Goal: Check status: Check status

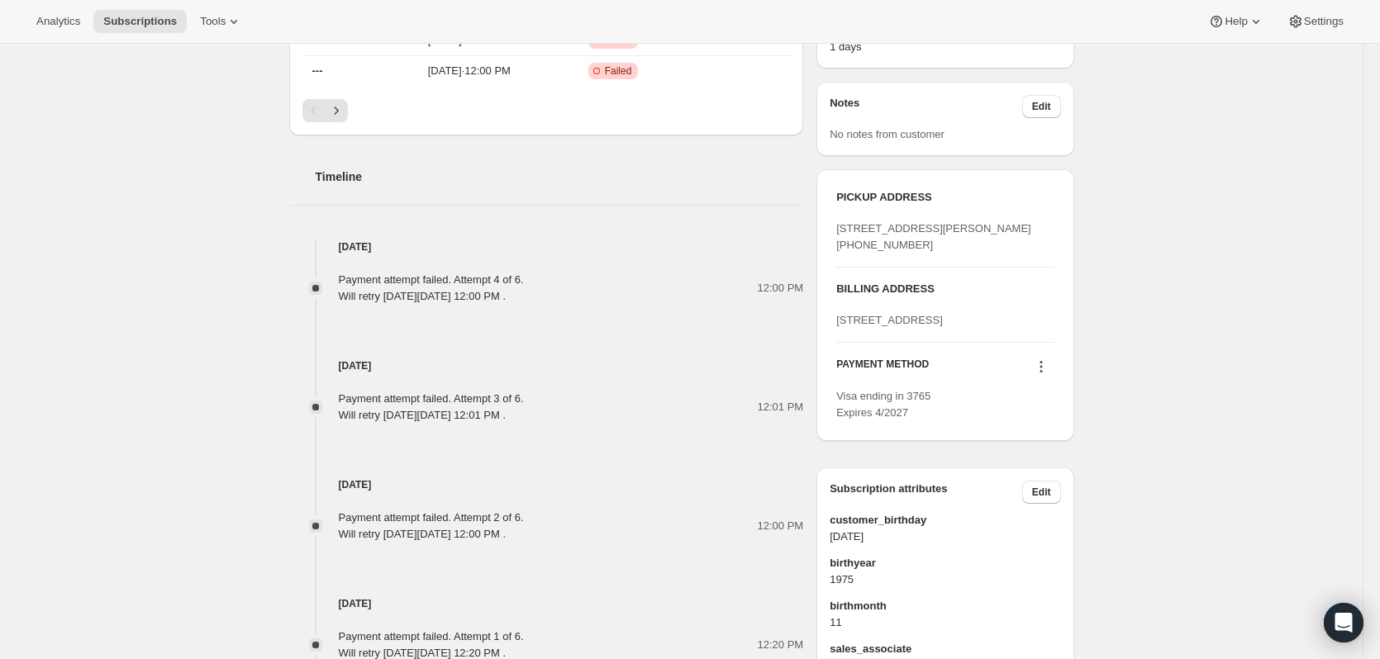
scroll to position [743, 0]
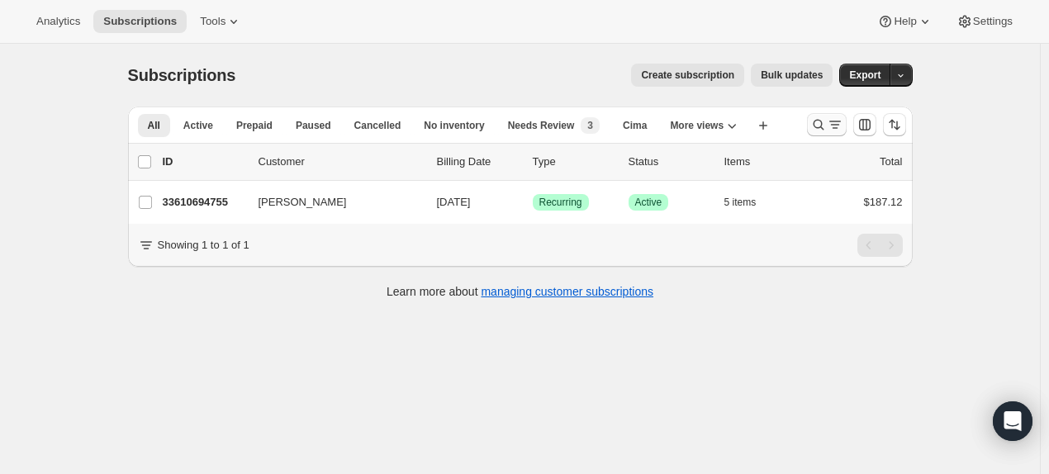
click at [823, 126] on icon "Search and filter results" at bounding box center [818, 124] width 17 height 17
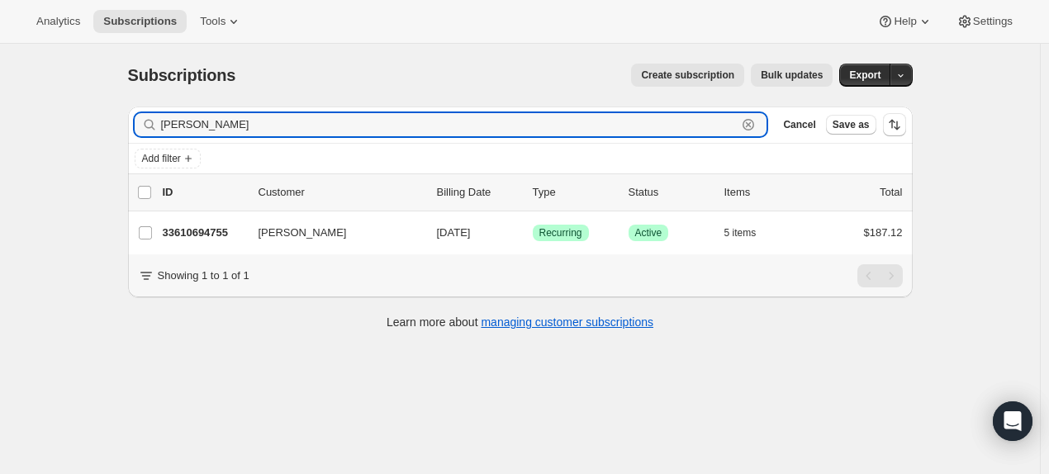
click at [747, 125] on icon "button" at bounding box center [749, 125] width 12 height 12
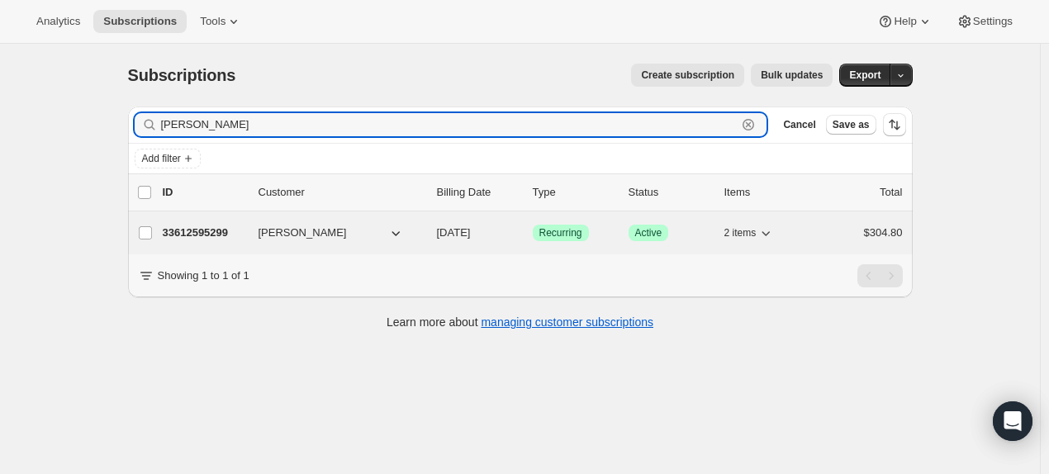
type input "[PERSON_NAME]"
click at [221, 231] on p "33612595299" at bounding box center [204, 233] width 83 height 17
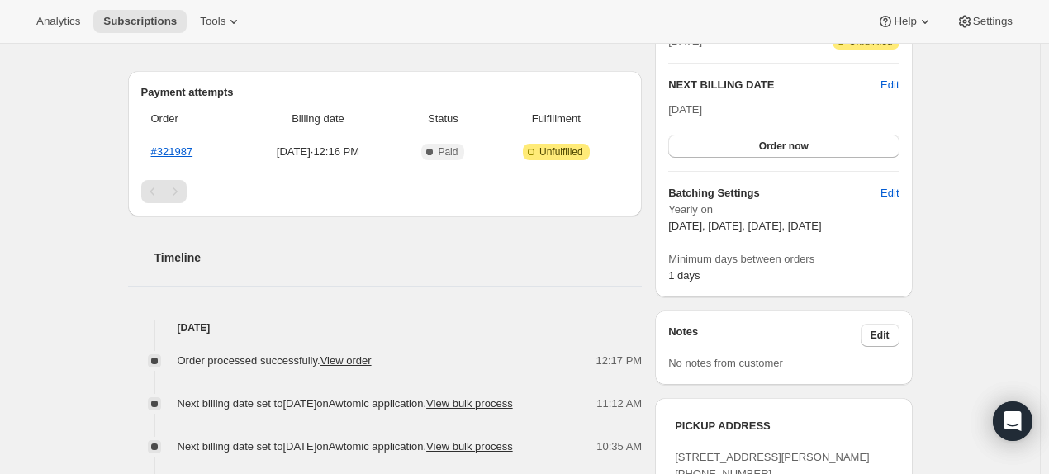
scroll to position [413, 0]
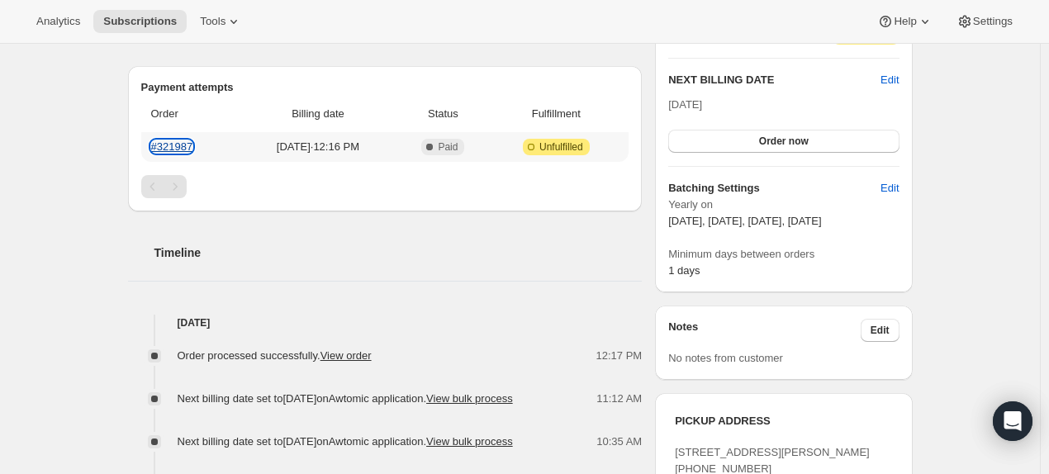
click at [183, 146] on link "#321987" at bounding box center [172, 146] width 42 height 12
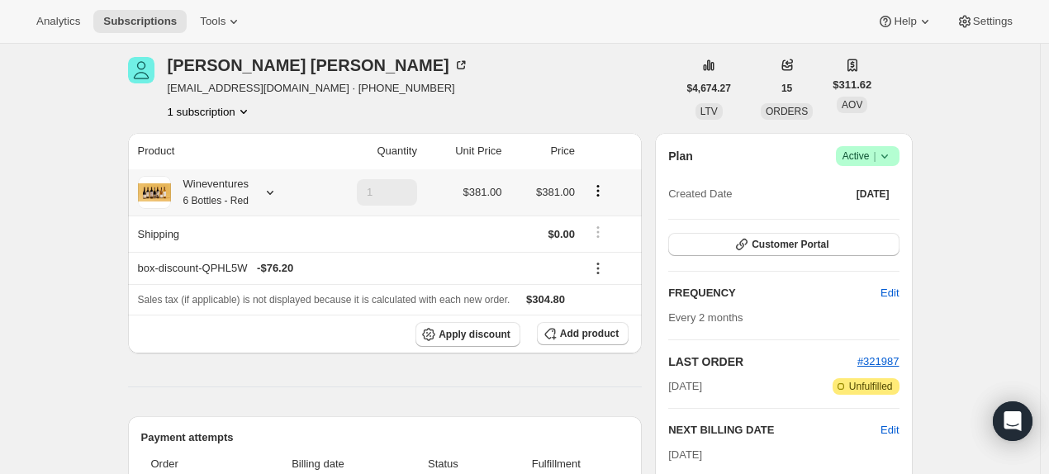
scroll to position [0, 0]
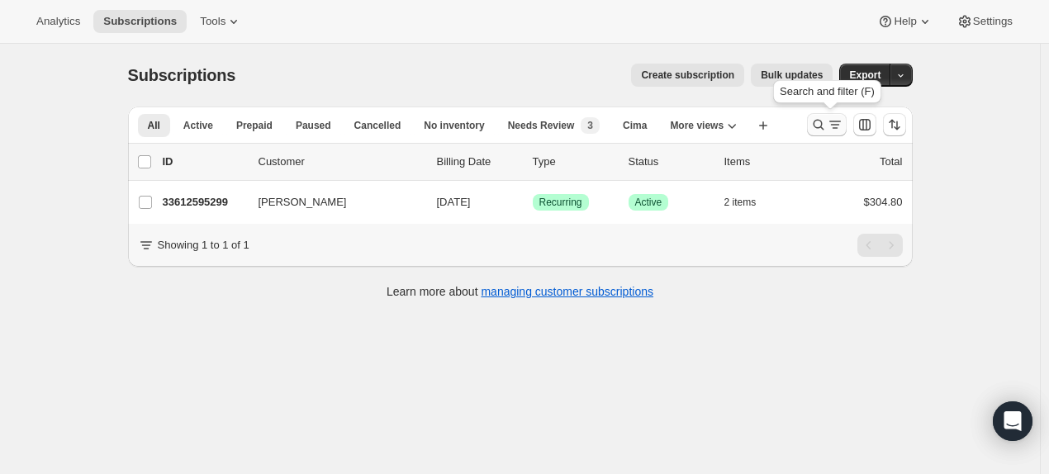
click at [812, 121] on button "Search and filter results" at bounding box center [827, 124] width 40 height 23
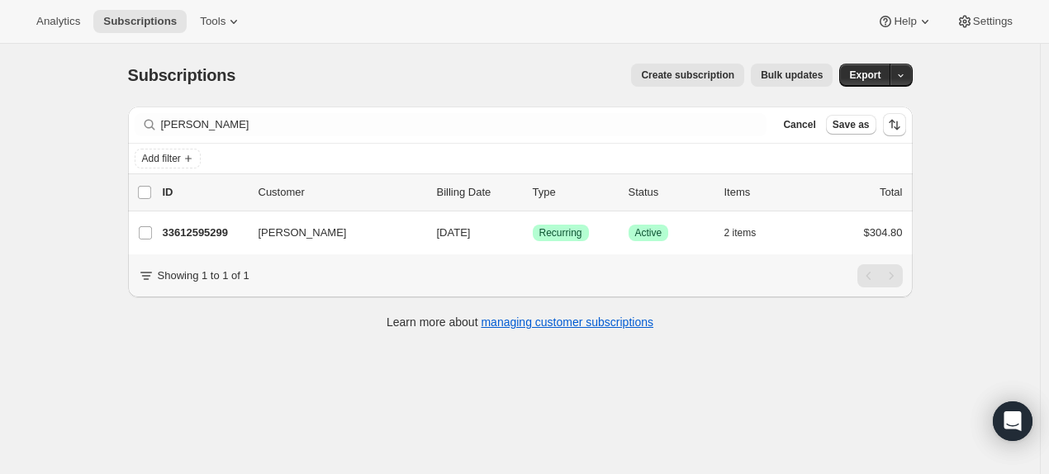
click at [584, 108] on div "Filter subscribers [PERSON_NAME] Clear Cancel Save as" at bounding box center [520, 125] width 785 height 36
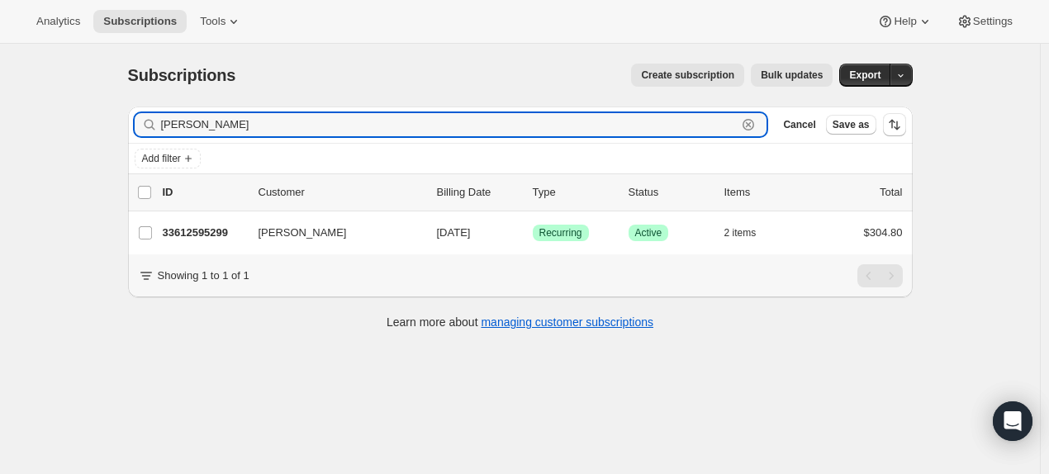
drag, startPoint x: 572, startPoint y: 121, endPoint x: 147, endPoint y: 112, distance: 425.5
click at [147, 112] on div "Filter subscribers [PERSON_NAME] Clear Cancel Save as" at bounding box center [520, 125] width 785 height 36
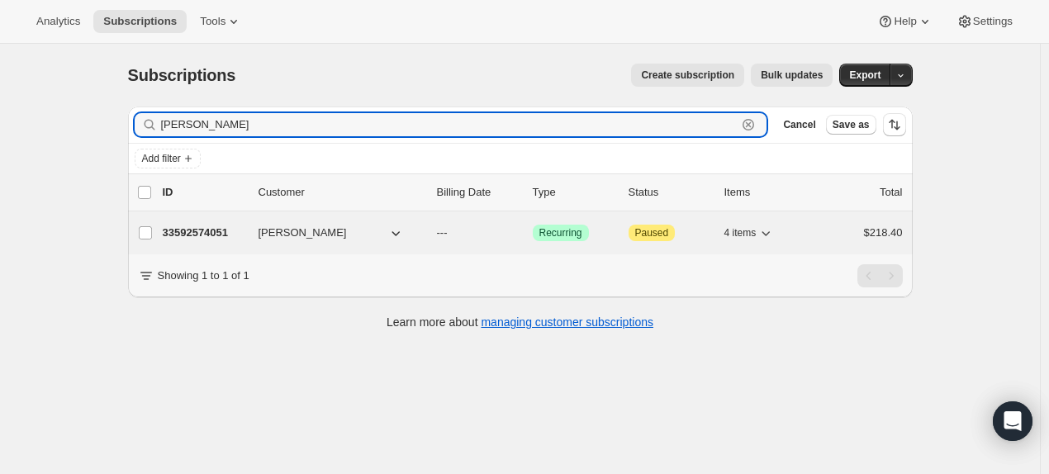
type input "[PERSON_NAME]"
click at [227, 234] on p "33592574051" at bounding box center [204, 233] width 83 height 17
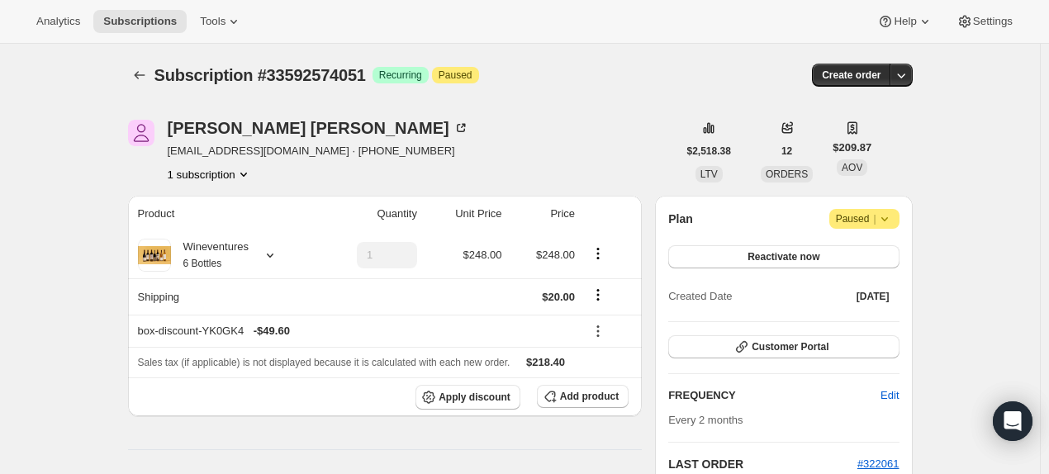
scroll to position [413, 0]
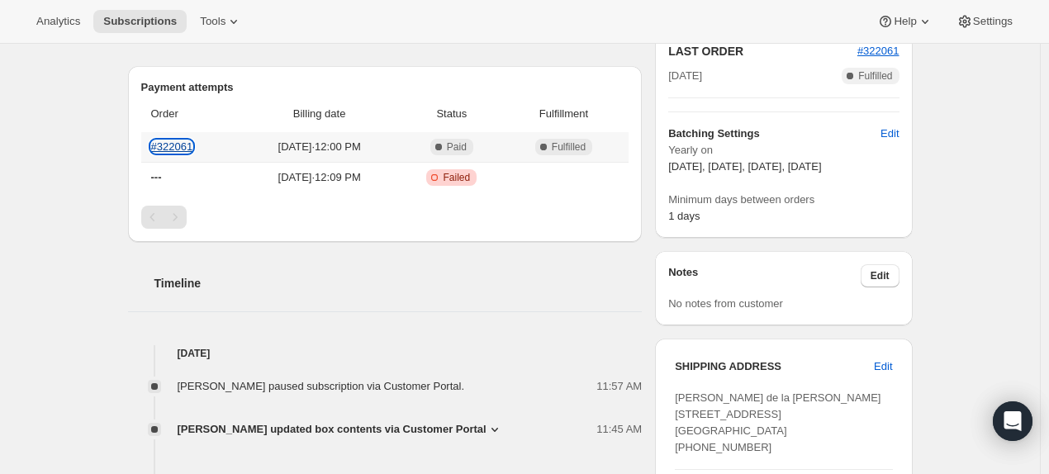
click at [193, 142] on link "#322061" at bounding box center [172, 146] width 42 height 12
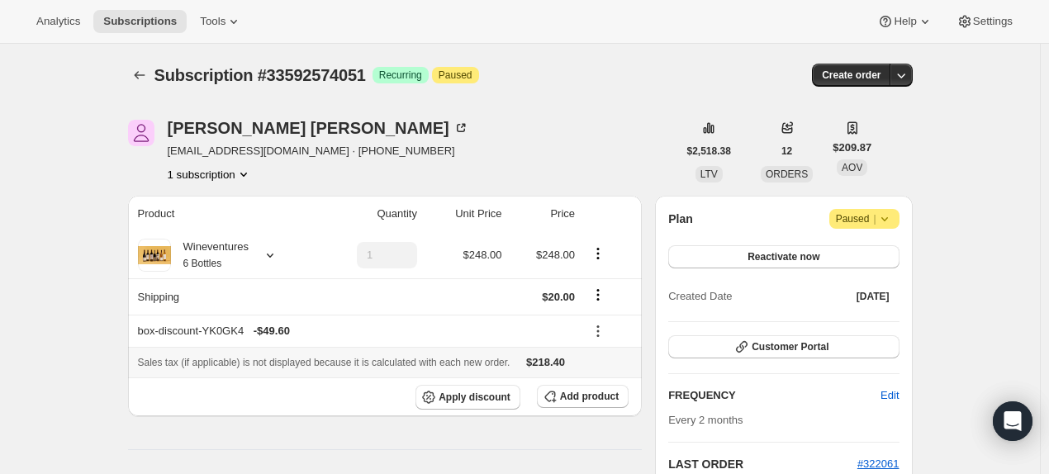
scroll to position [83, 0]
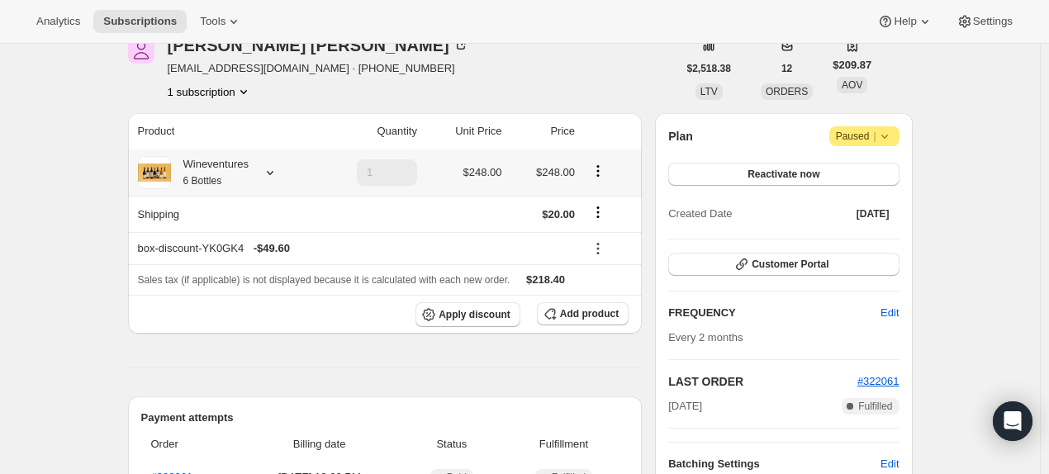
click at [278, 178] on icon at bounding box center [270, 172] width 17 height 17
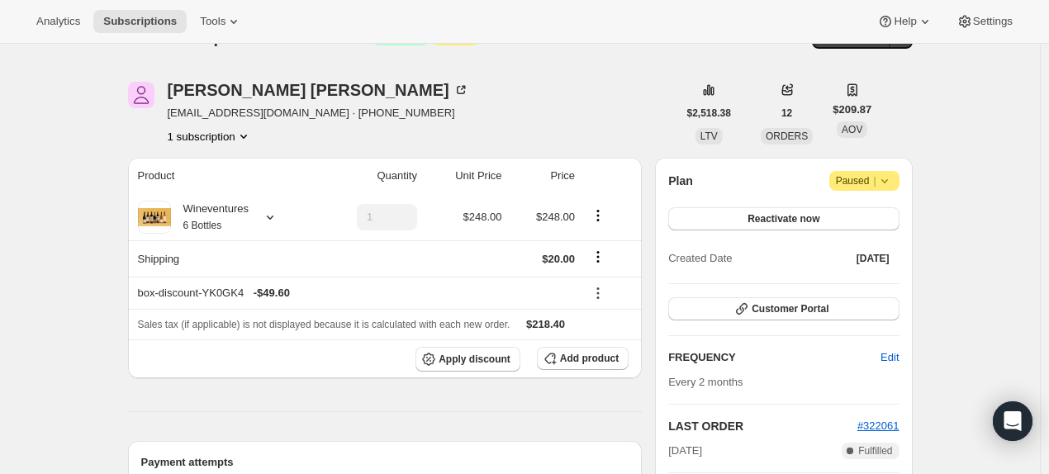
scroll to position [0, 0]
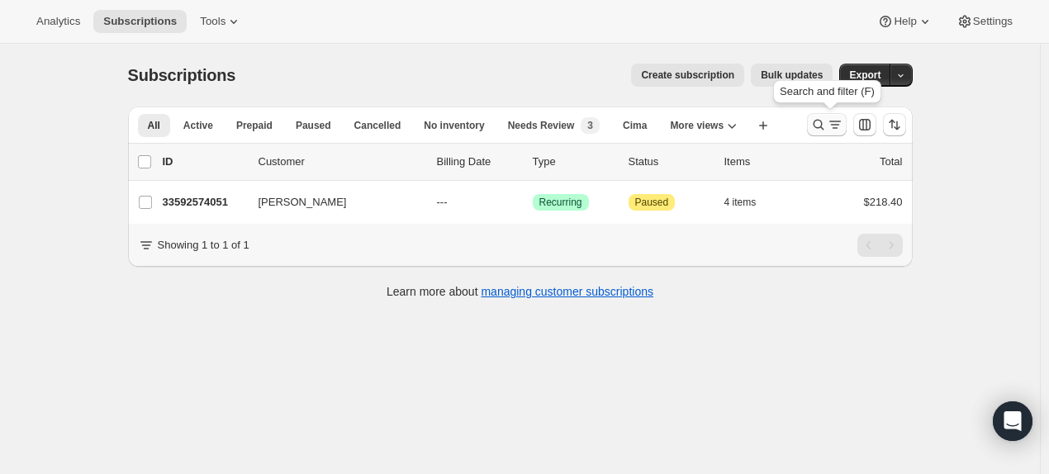
click at [824, 119] on icon "Search and filter results" at bounding box center [818, 124] width 17 height 17
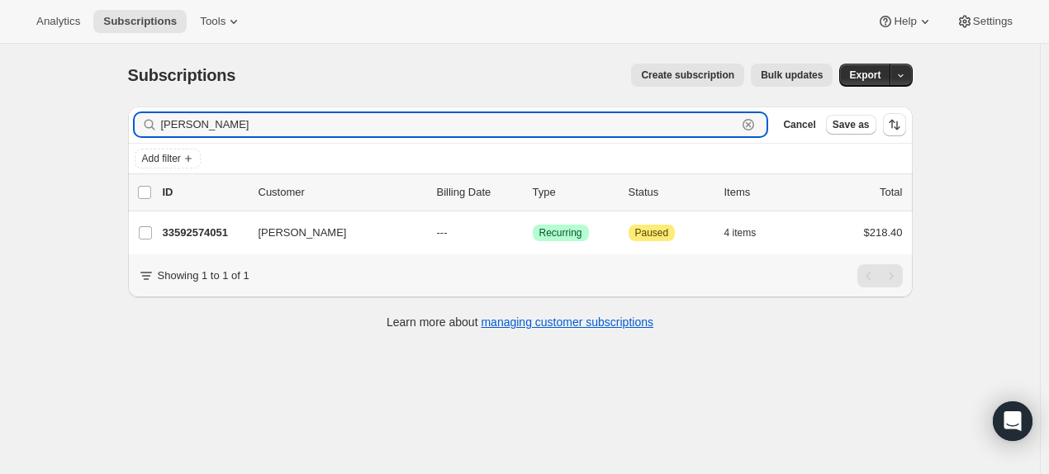
click at [752, 122] on icon "button" at bounding box center [749, 125] width 6 height 6
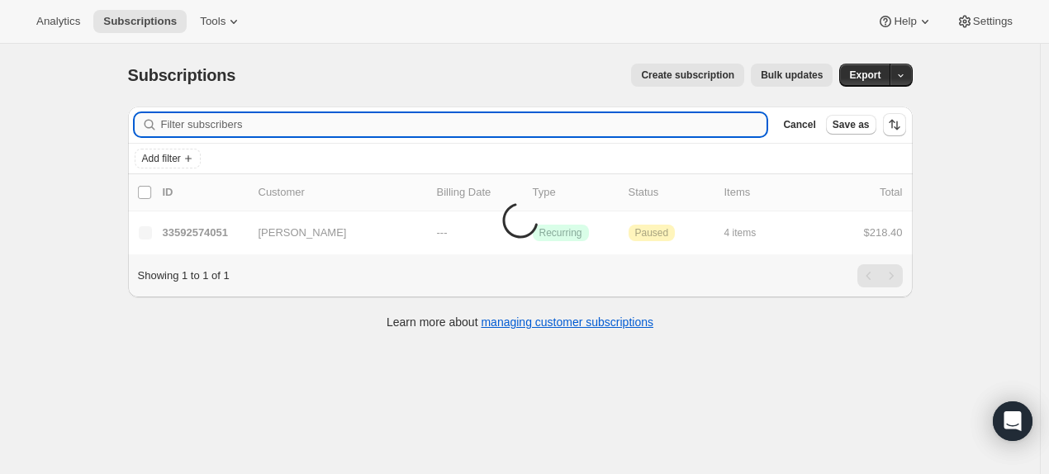
paste input "[EMAIL_ADDRESS][DOMAIN_NAME]"
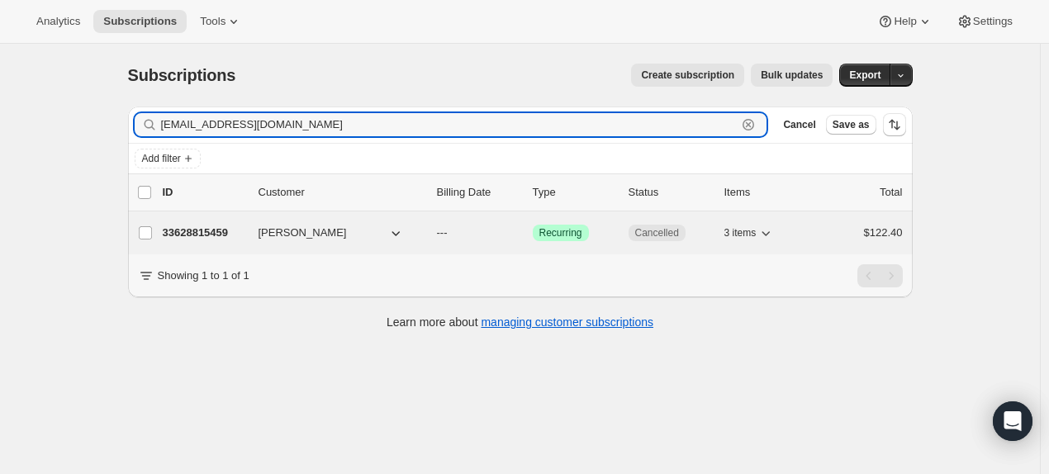
type input "[EMAIL_ADDRESS][DOMAIN_NAME]"
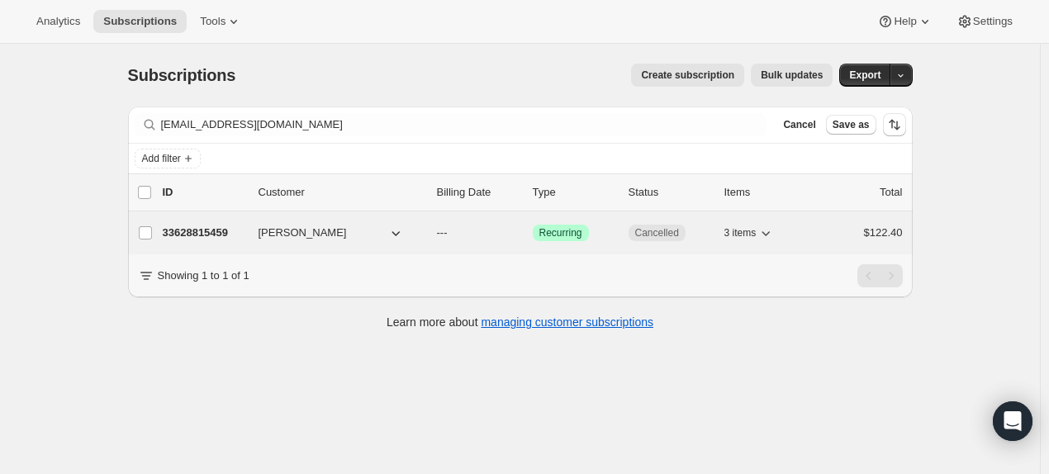
click at [203, 226] on p "33628815459" at bounding box center [204, 233] width 83 height 17
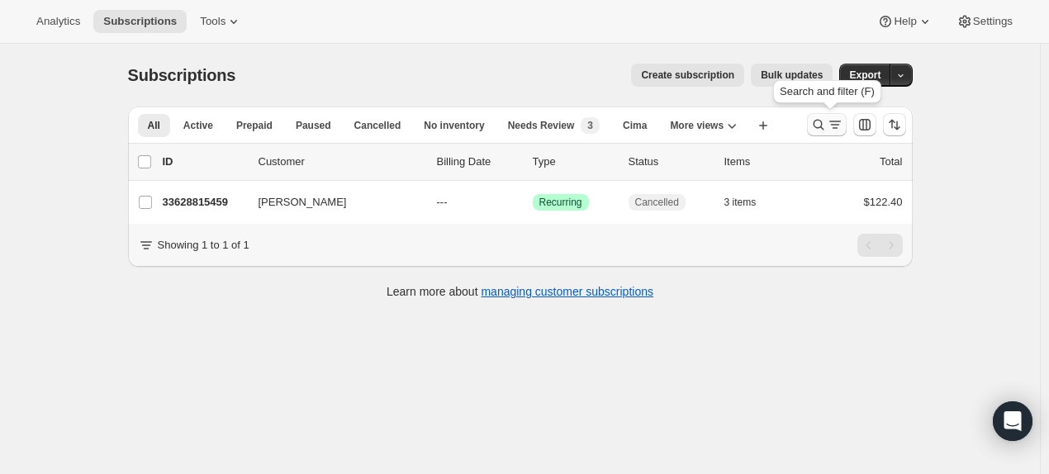
click at [821, 126] on icon "Search and filter results" at bounding box center [818, 124] width 17 height 17
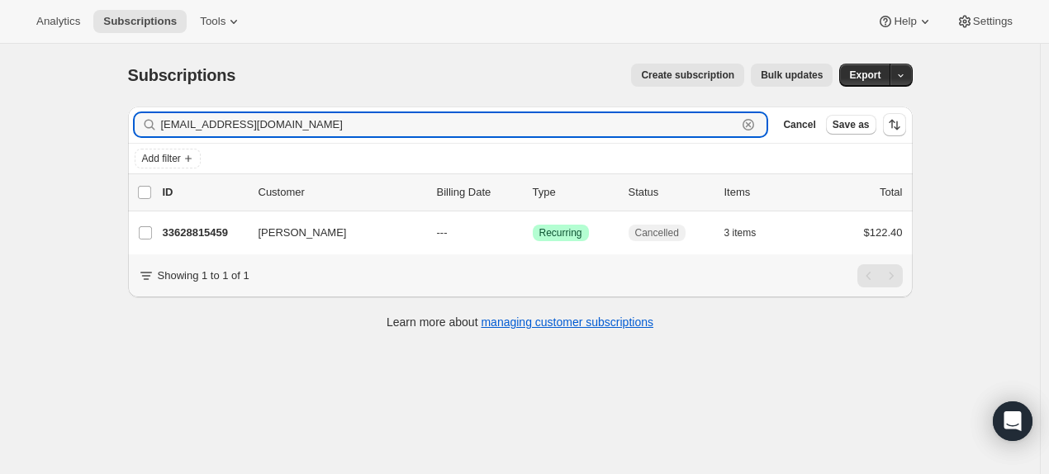
click at [750, 122] on icon "button" at bounding box center [749, 125] width 6 height 6
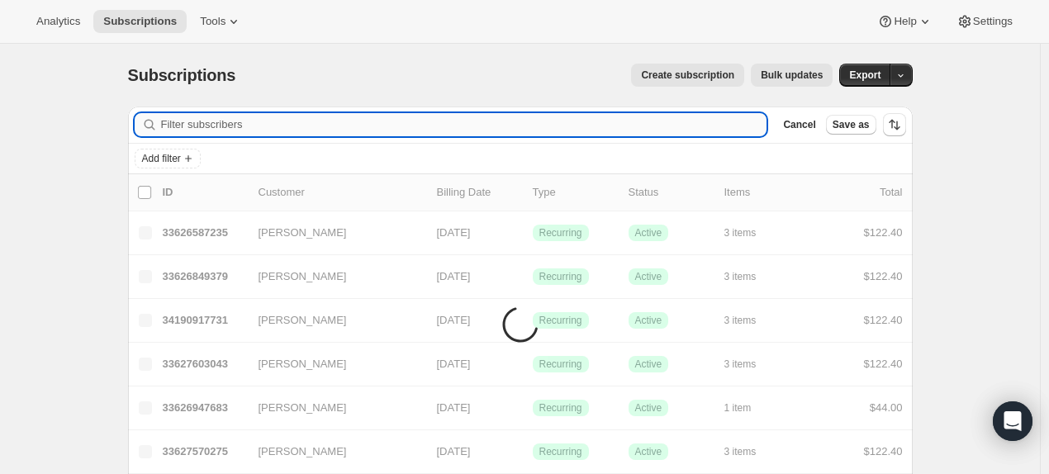
paste input "[PERSON_NAME]"
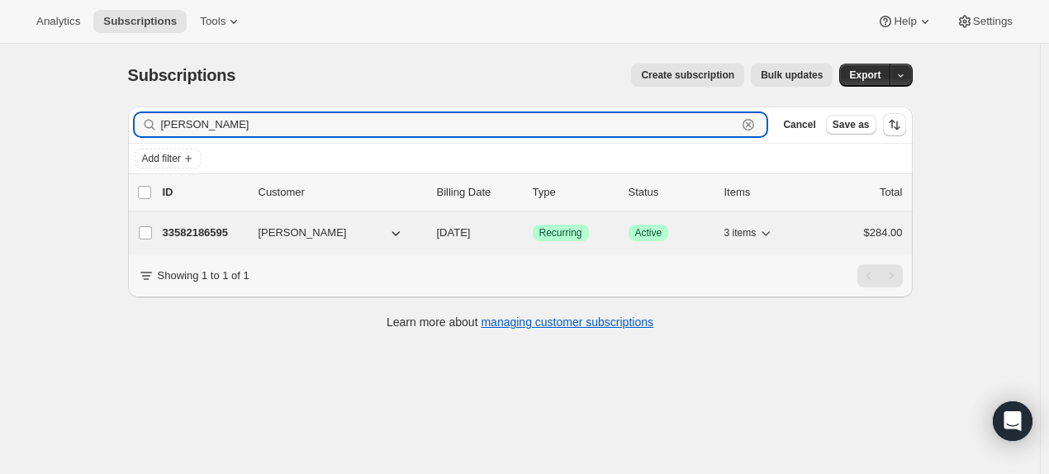
type input "[PERSON_NAME]"
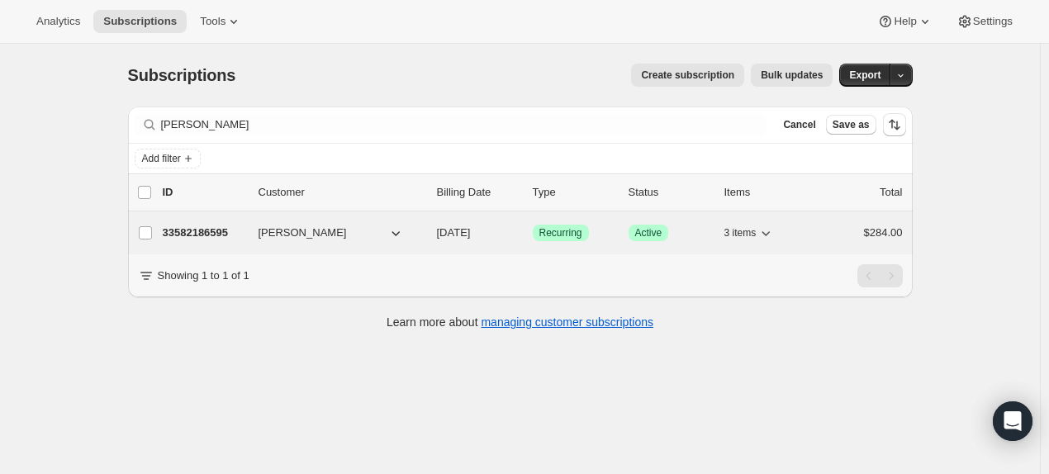
click at [214, 232] on p "33582186595" at bounding box center [204, 233] width 83 height 17
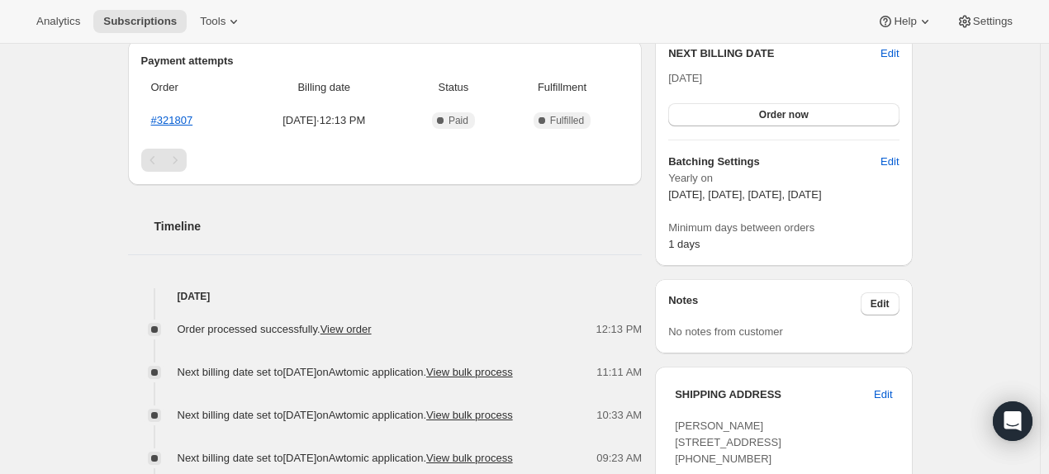
scroll to position [413, 0]
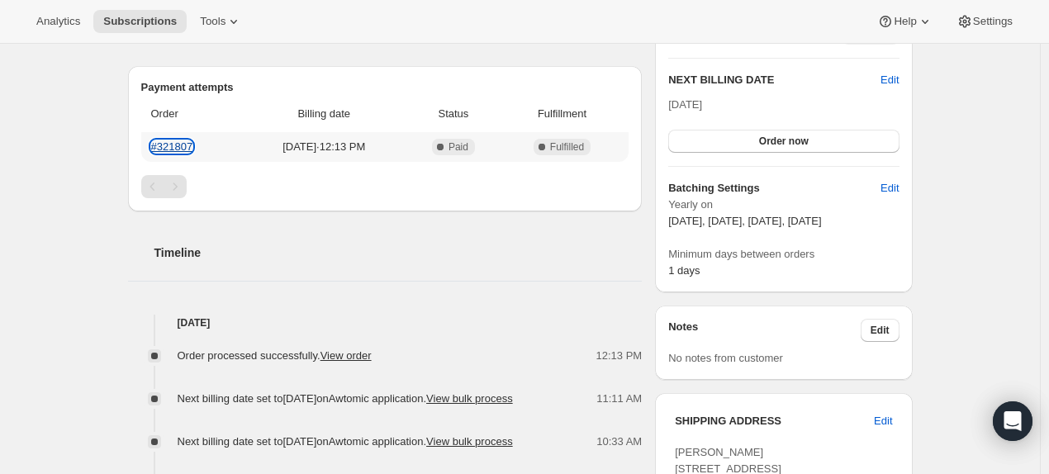
click at [178, 145] on link "#321807" at bounding box center [172, 146] width 42 height 12
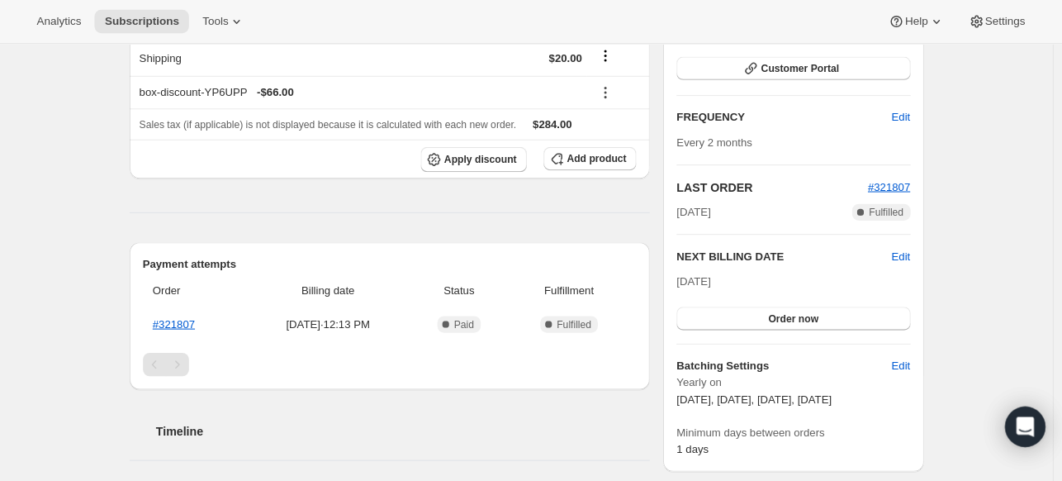
scroll to position [0, 0]
